Goal: Task Accomplishment & Management: Manage account settings

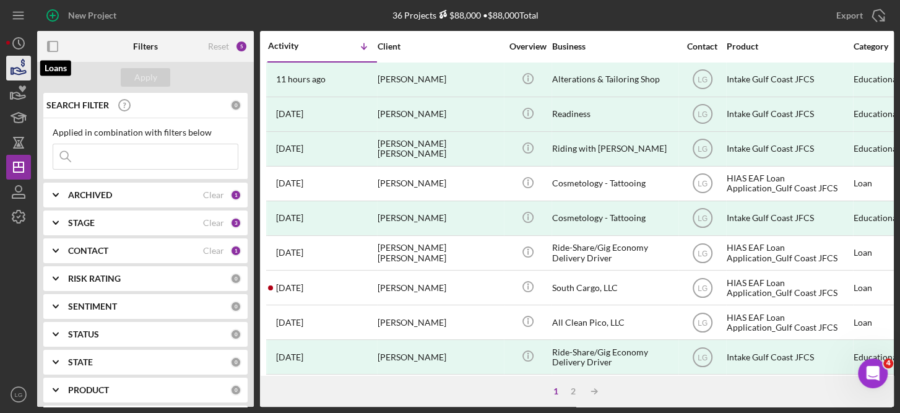
click at [20, 66] on icon "button" at bounding box center [18, 68] width 31 height 31
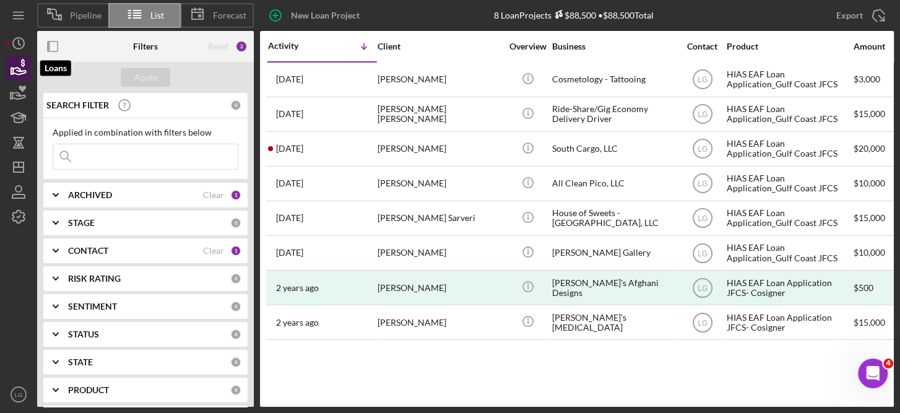
click at [10, 67] on icon "button" at bounding box center [18, 68] width 31 height 31
click at [87, 12] on span "Pipeline" at bounding box center [86, 16] width 32 height 10
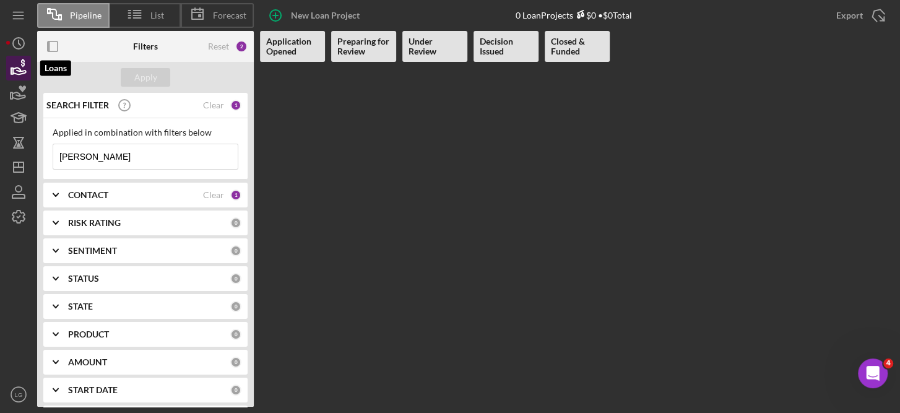
click at [14, 68] on icon "button" at bounding box center [19, 70] width 13 height 7
click at [160, 15] on span "List" at bounding box center [157, 16] width 14 height 10
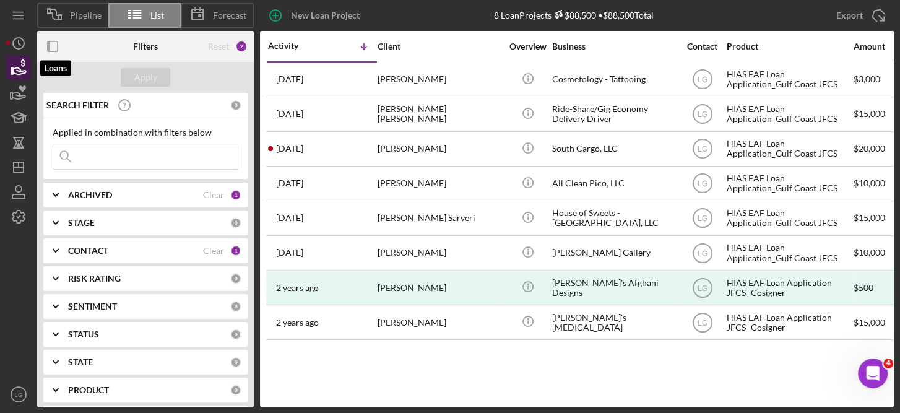
click at [18, 58] on icon "button" at bounding box center [18, 68] width 31 height 31
click at [133, 15] on line at bounding box center [136, 15] width 7 height 0
click at [19, 69] on icon "button" at bounding box center [18, 68] width 31 height 31
click at [17, 188] on icon "button" at bounding box center [18, 191] width 31 height 31
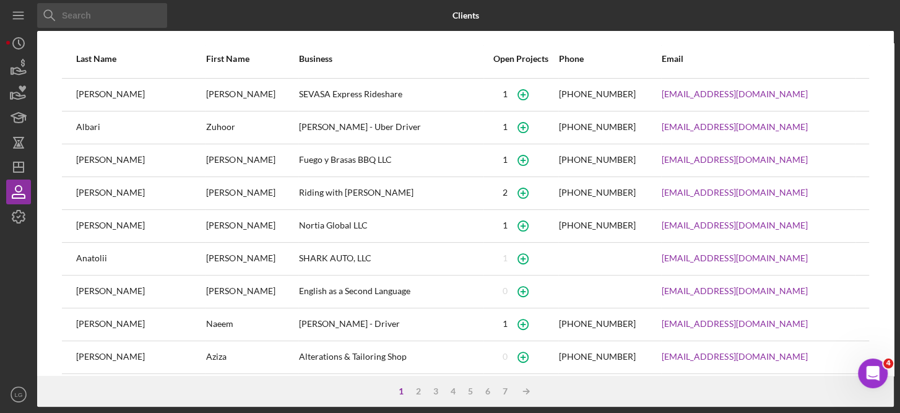
scroll to position [201, 0]
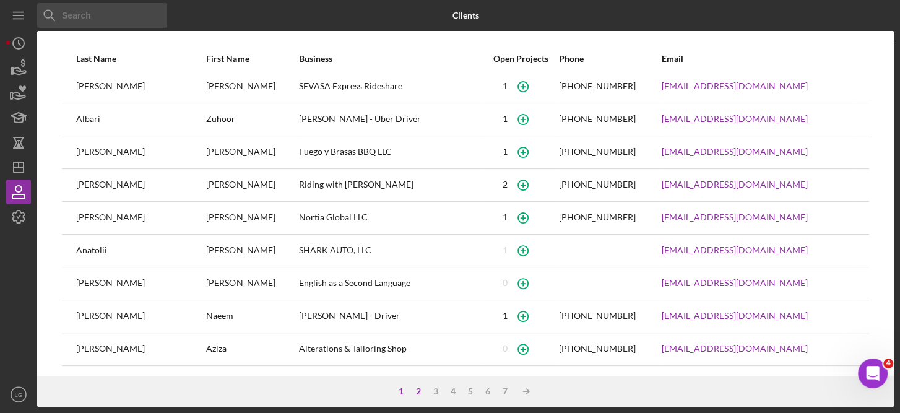
click at [419, 389] on div "2" at bounding box center [418, 391] width 17 height 10
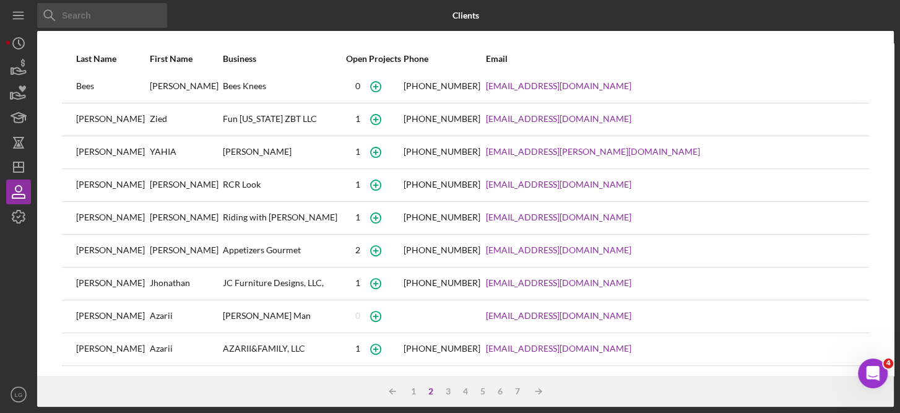
click at [432, 389] on div "2" at bounding box center [430, 391] width 17 height 10
click at [14, 71] on icon "button" at bounding box center [18, 68] width 31 height 31
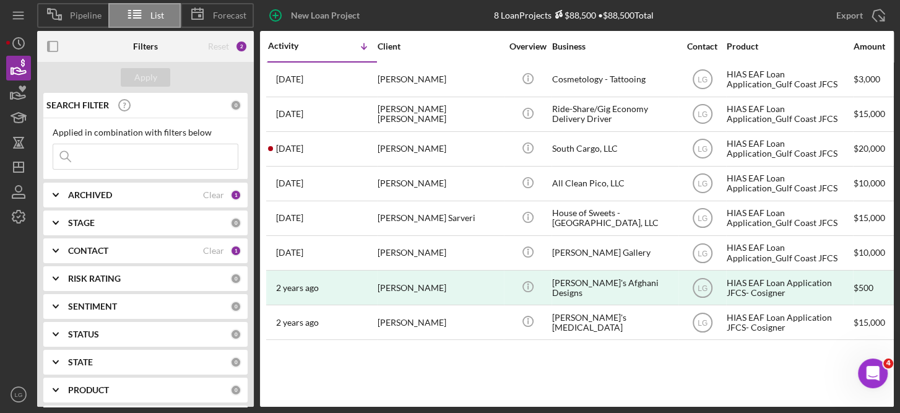
click at [99, 249] on b "CONTACT" at bounding box center [88, 251] width 40 height 10
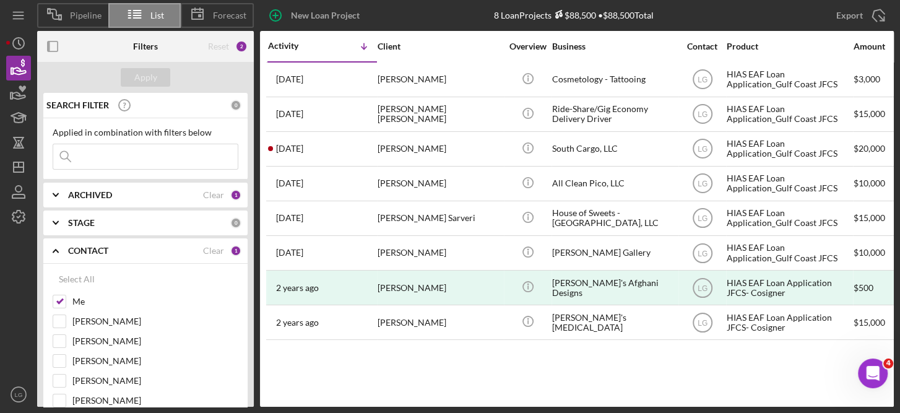
click at [247, 380] on div "SEARCH FILTER 0 Applied in combination with filters below Icon/Menu Close Icon/…" at bounding box center [145, 250] width 217 height 314
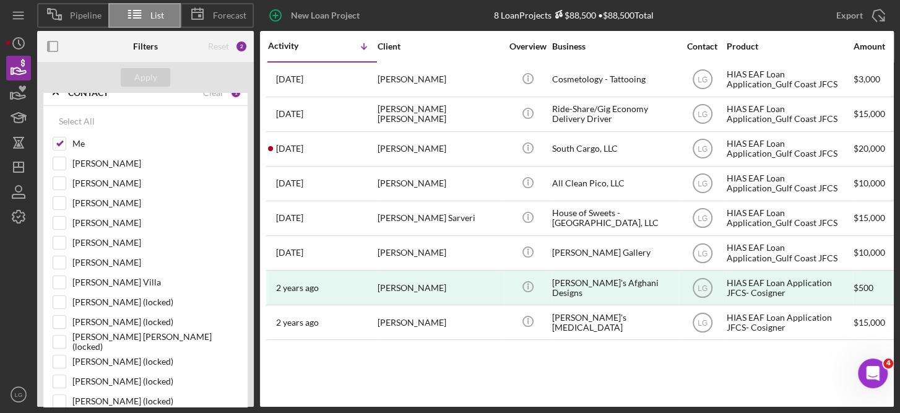
scroll to position [168, 0]
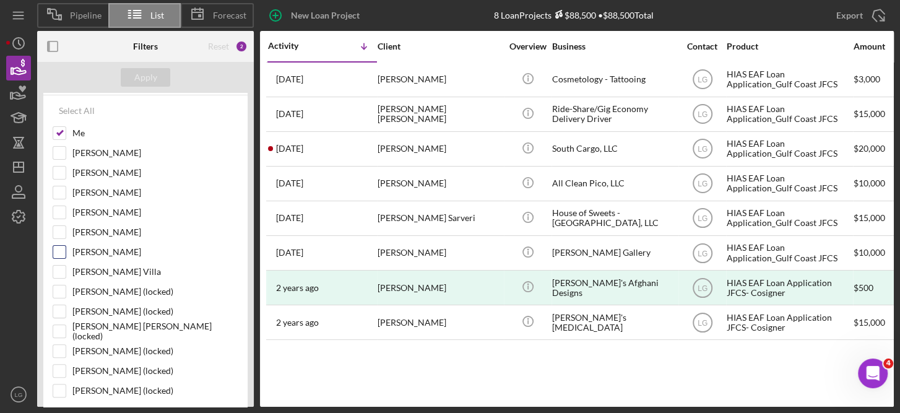
click at [54, 248] on input "[PERSON_NAME]" at bounding box center [59, 252] width 12 height 12
checkbox input "true"
click at [153, 74] on div "Apply" at bounding box center [145, 77] width 23 height 19
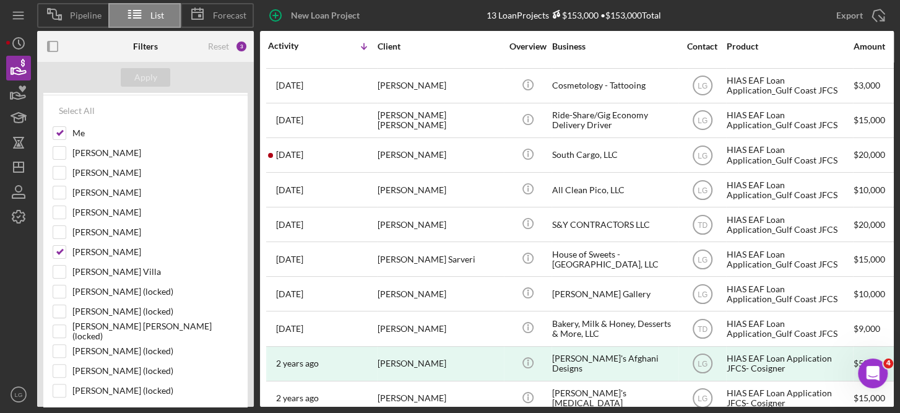
scroll to position [124, 0]
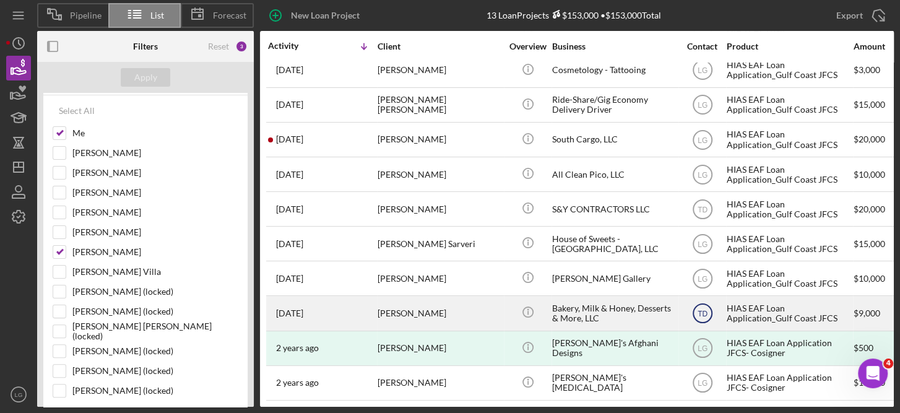
click at [706, 310] on text "TD" at bounding box center [703, 314] width 10 height 9
click at [303, 308] on time "[DATE]" at bounding box center [289, 313] width 27 height 10
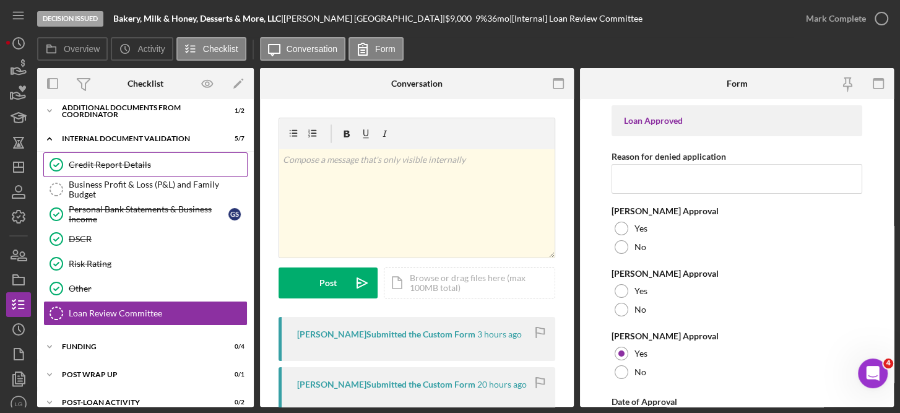
scroll to position [74, 0]
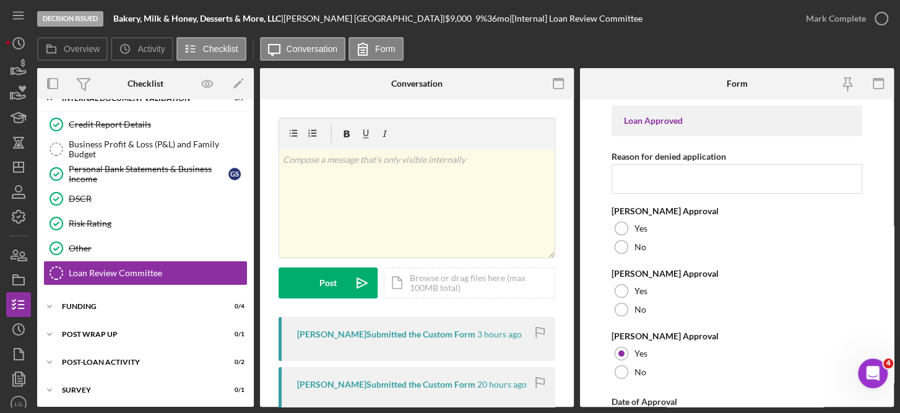
drag, startPoint x: 248, startPoint y: 248, endPoint x: 293, endPoint y: 32, distance: 221.4
click at [293, 32] on div "Decision Issued Bakery, Milk & Honey, Desserts & More, LLC | [PERSON_NAME] | $9…" at bounding box center [465, 203] width 857 height 407
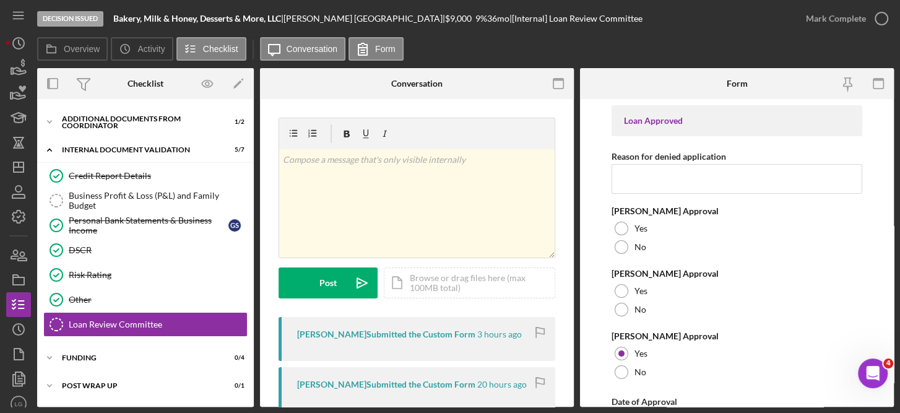
scroll to position [0, 0]
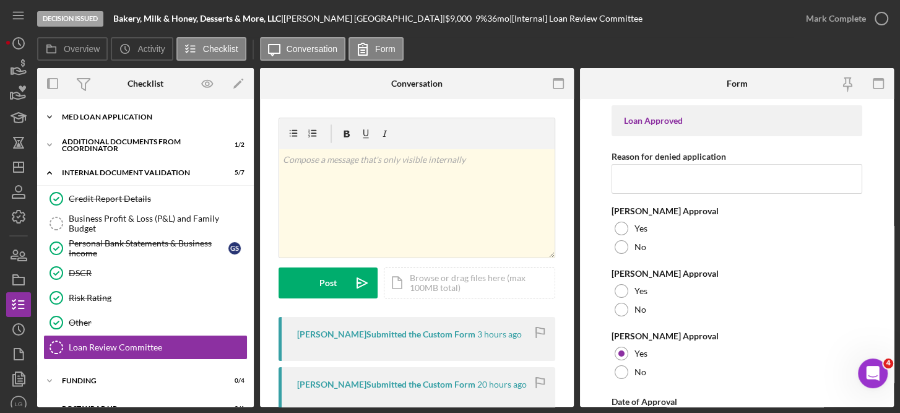
click at [124, 116] on div "MED Loan Application" at bounding box center [150, 116] width 176 height 7
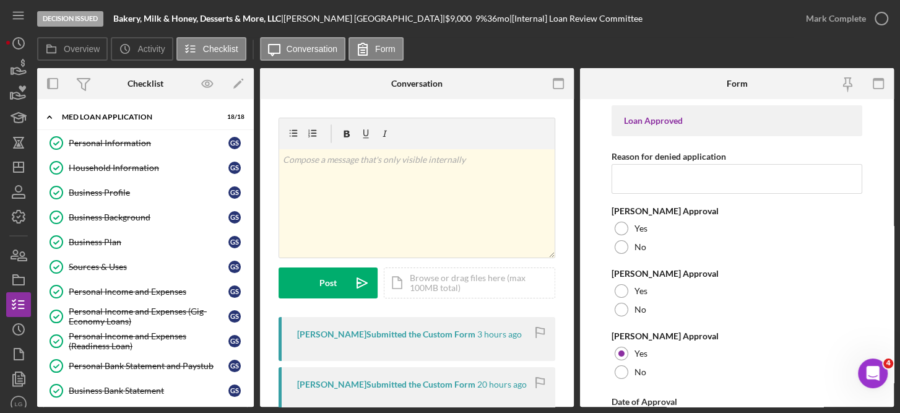
click at [250, 317] on div "Personal Information Personal Information G S Household Information Household I…" at bounding box center [145, 357] width 217 height 452
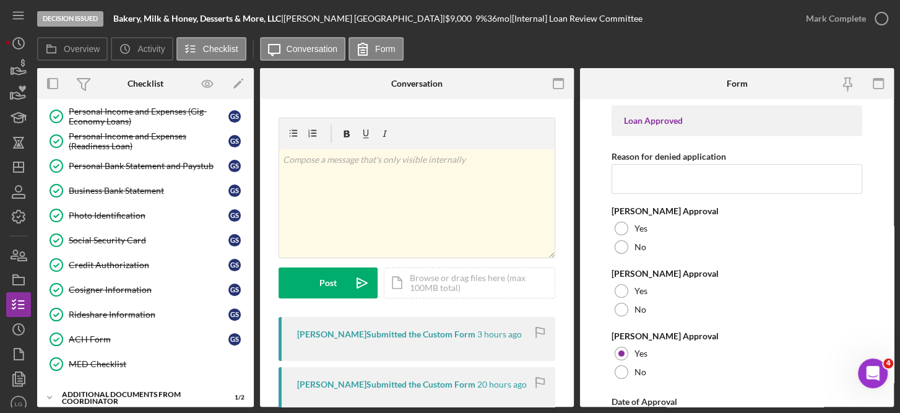
scroll to position [200, 0]
click at [96, 334] on div "ACH Form" at bounding box center [149, 339] width 160 height 10
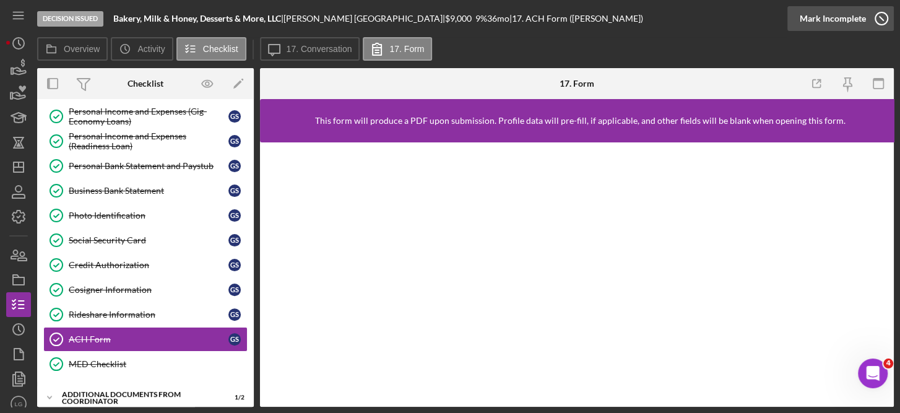
click at [879, 13] on icon "button" at bounding box center [881, 18] width 31 height 31
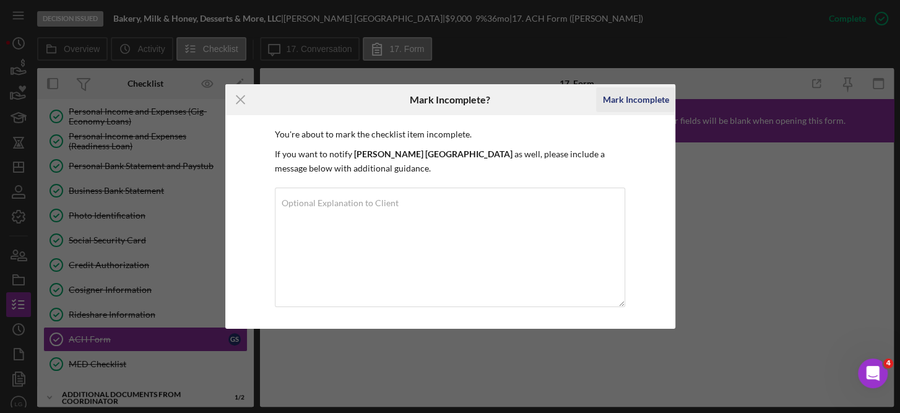
click at [610, 95] on div "Mark Incomplete" at bounding box center [635, 99] width 66 height 25
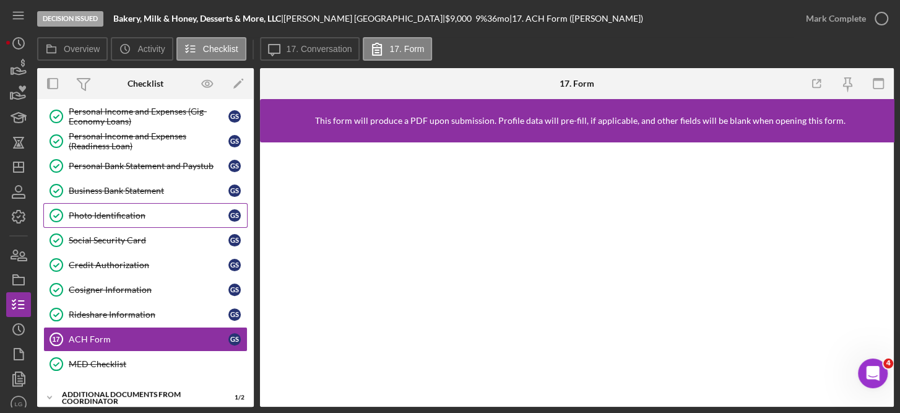
click at [204, 203] on link "Photo Identification Photo Identification G S" at bounding box center [145, 215] width 204 height 25
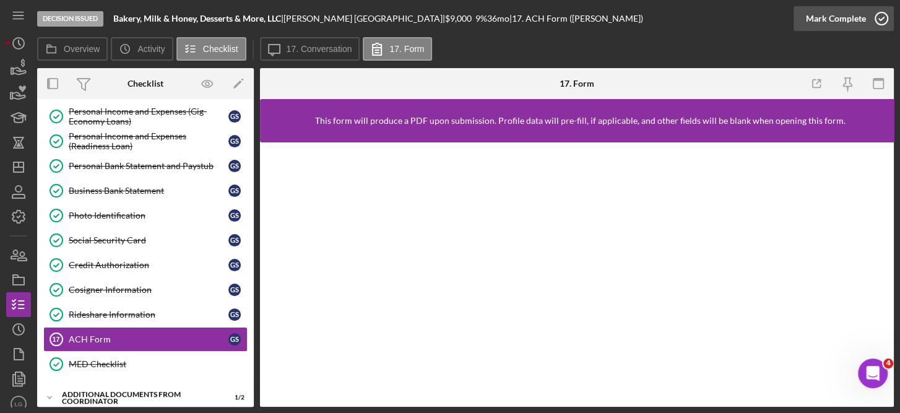
click at [885, 18] on icon "button" at bounding box center [881, 18] width 31 height 31
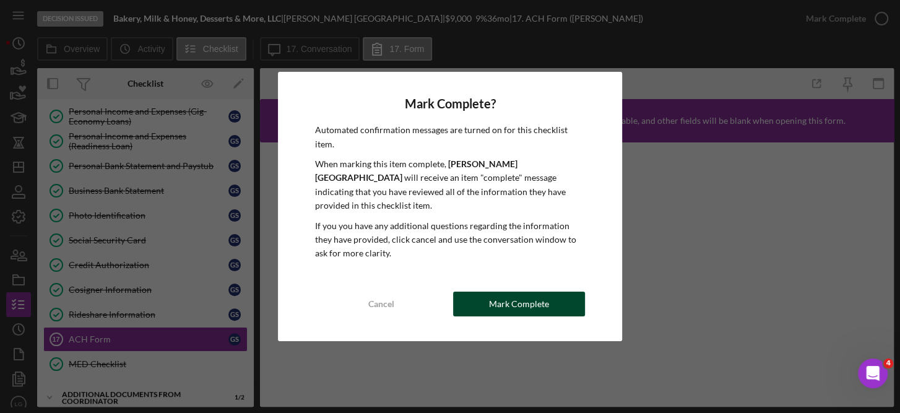
click at [527, 292] on div "Mark Complete" at bounding box center [519, 304] width 60 height 25
